Goal: Find specific page/section: Find specific page/section

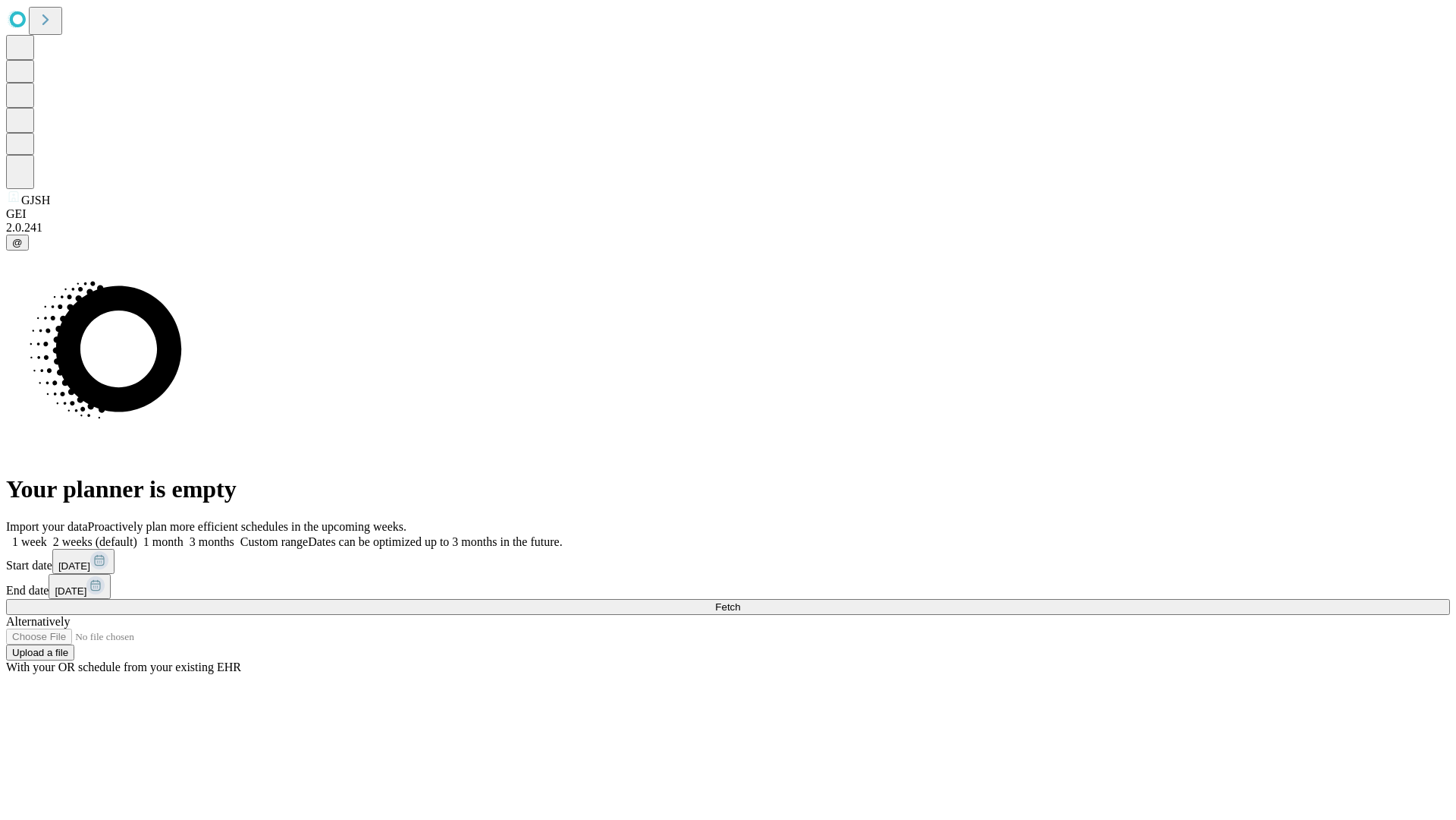
click at [740, 601] on span "Fetch" at bounding box center [728, 606] width 25 height 11
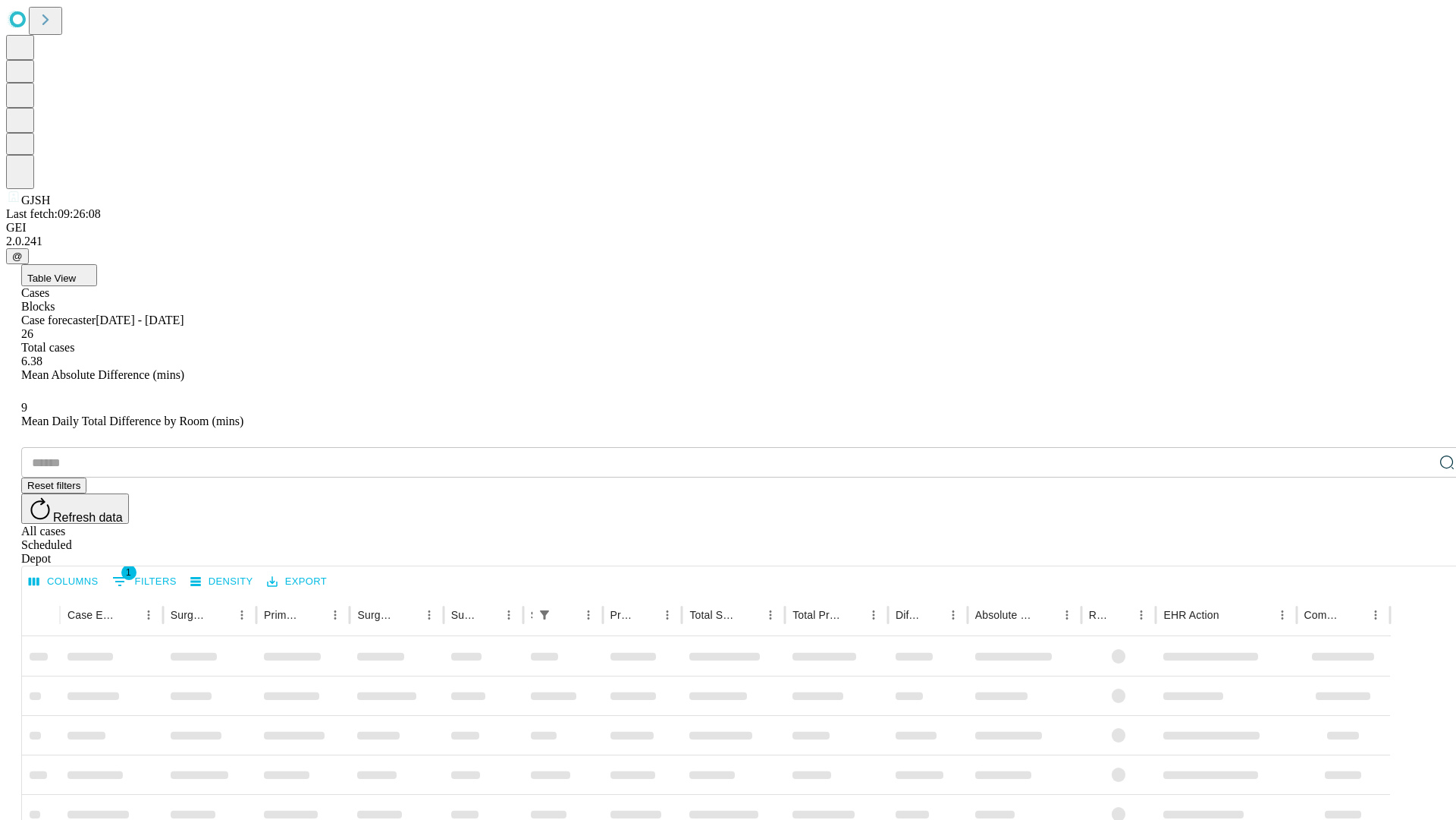
click at [1417, 551] on div "Depot" at bounding box center [743, 558] width 1444 height 13
